Goal: Check status: Check status

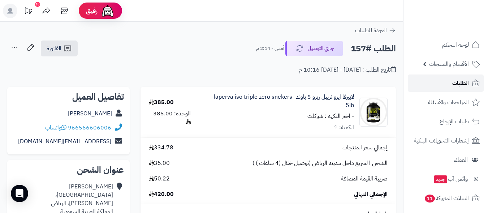
click at [431, 79] on link "الطلبات" at bounding box center [446, 82] width 76 height 17
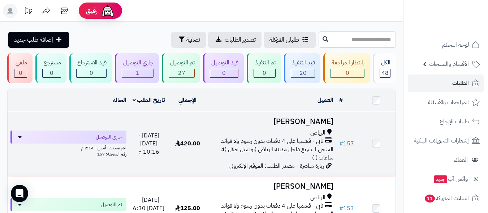
click at [264, 149] on span "الشحن ا لسريع داخل مدينه الرياض (توصيل خلال (4 ساعات ) )" at bounding box center [277, 153] width 112 height 17
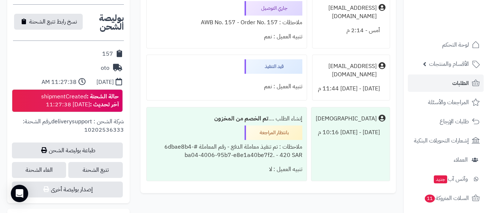
scroll to position [325, 0]
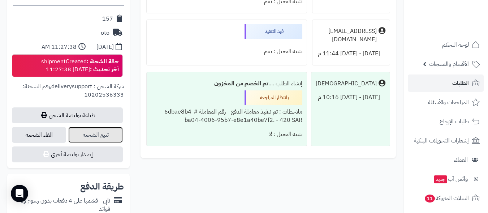
click at [111, 136] on link "تتبع الشحنة" at bounding box center [95, 135] width 54 height 16
